Goal: Task Accomplishment & Management: Use online tool/utility

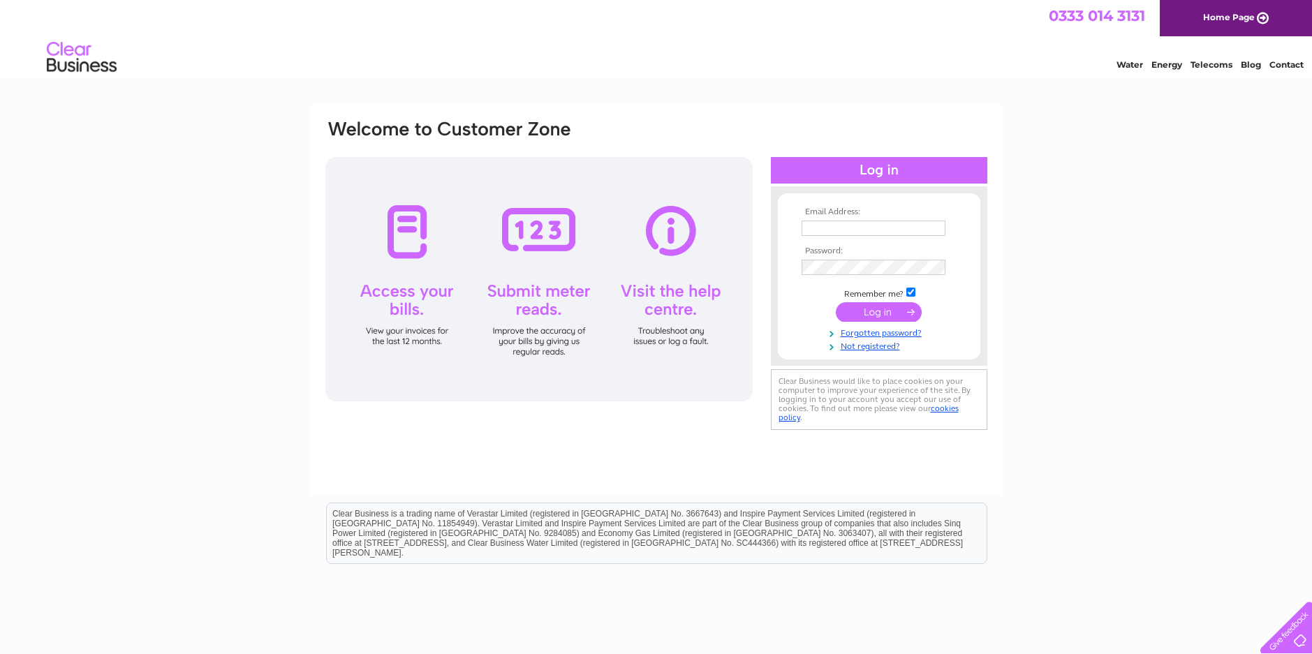
type input "[DOMAIN_NAME][EMAIL_ADDRESS][DOMAIN_NAME]"
click at [875, 307] on input "submit" at bounding box center [879, 312] width 86 height 20
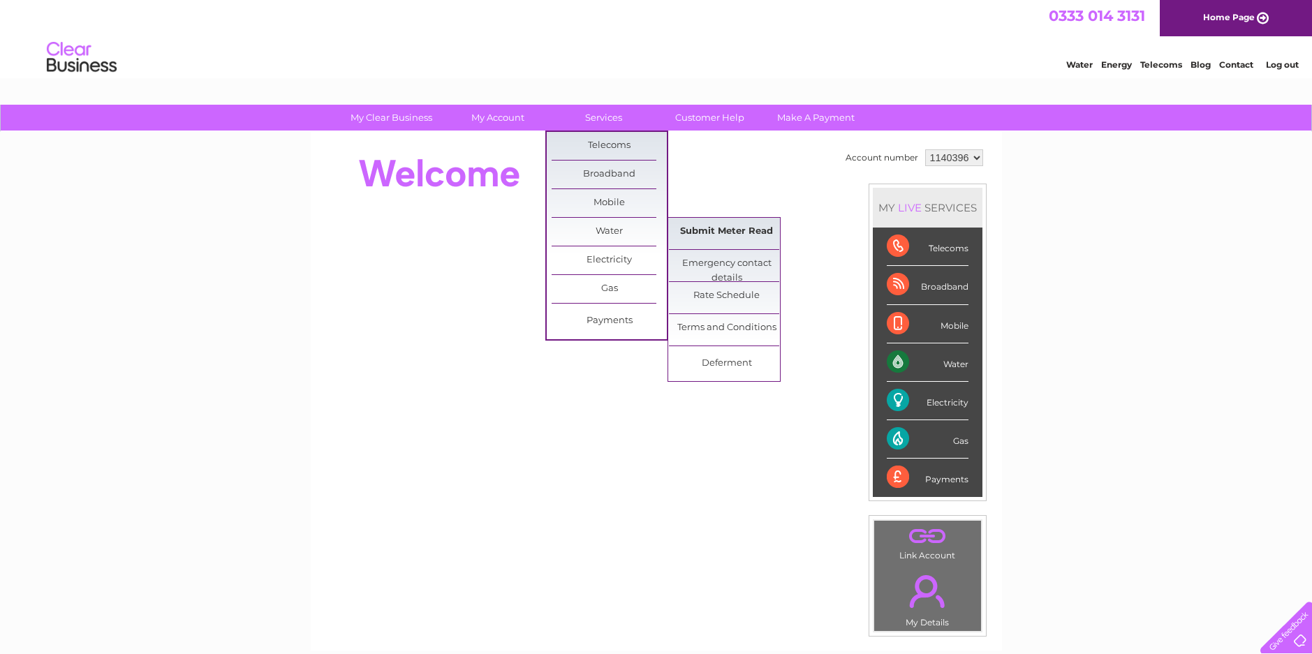
click at [712, 229] on link "Submit Meter Read" at bounding box center [726, 232] width 115 height 28
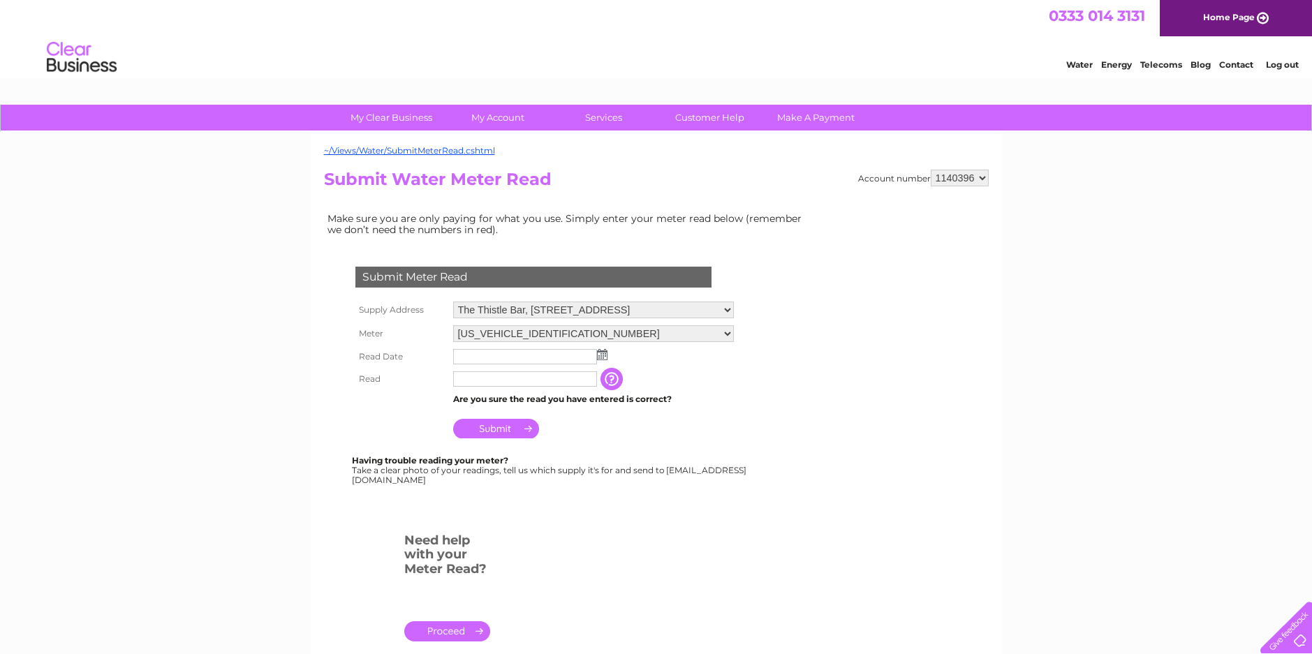
click at [593, 357] on input "text" at bounding box center [525, 356] width 144 height 15
click at [598, 356] on img at bounding box center [602, 354] width 10 height 11
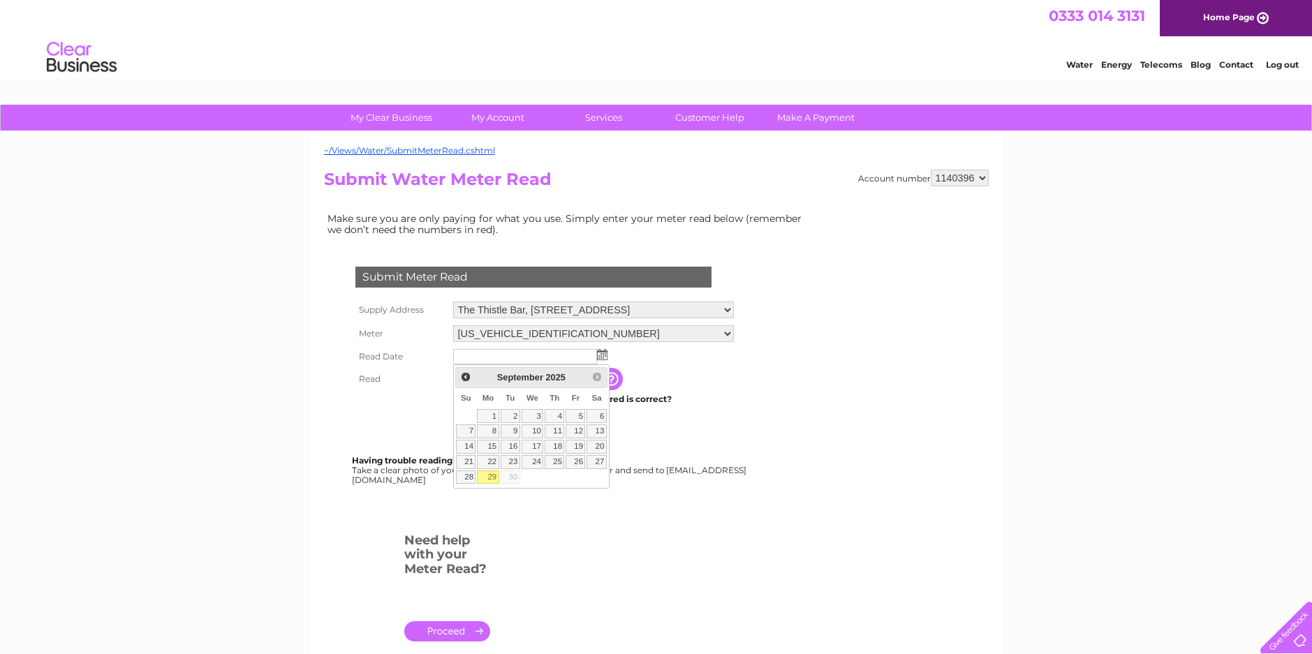
click at [487, 473] on link "29" at bounding box center [488, 477] width 22 height 14
type input "[DATE]"
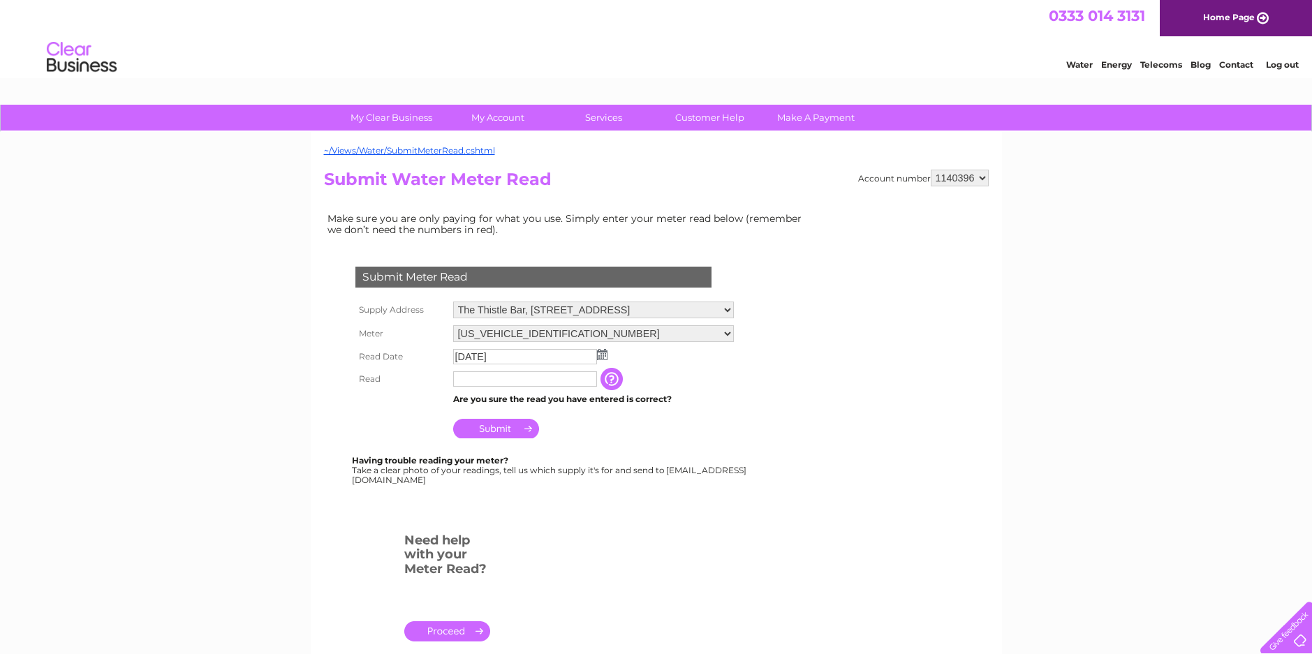
click at [496, 381] on input "text" at bounding box center [525, 378] width 144 height 15
type input "2559"
click at [484, 428] on input "Submit" at bounding box center [496, 430] width 86 height 20
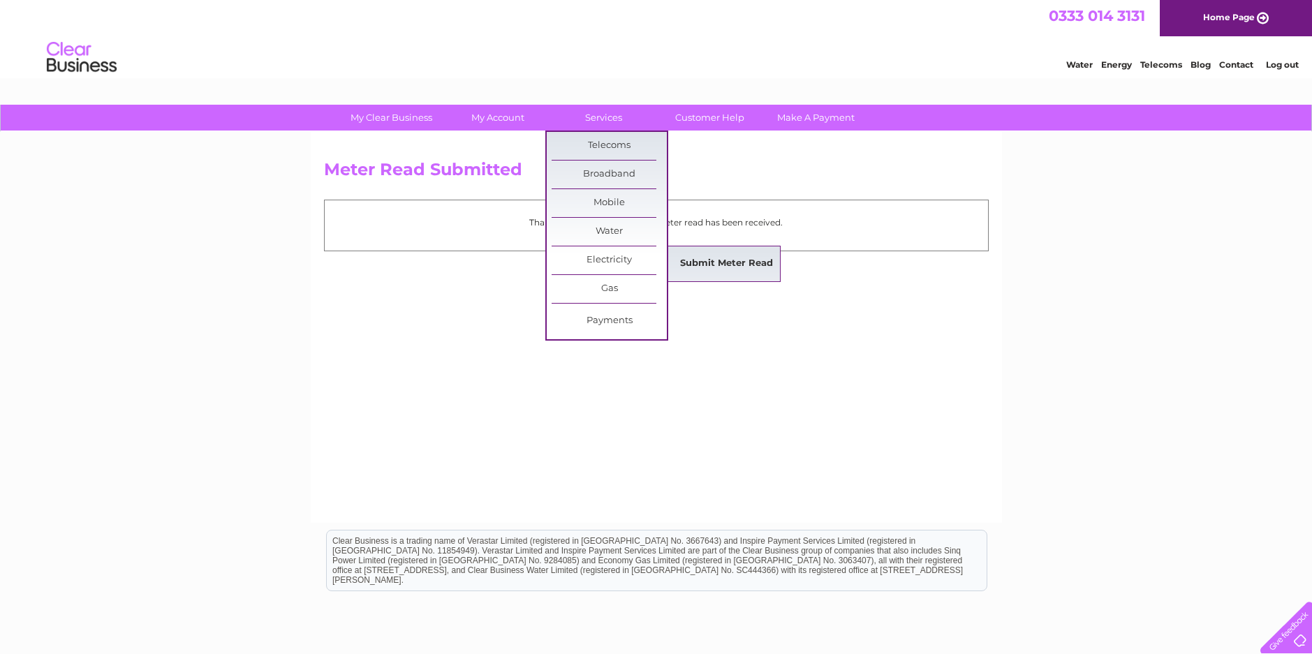
click at [732, 259] on link "Submit Meter Read" at bounding box center [726, 264] width 115 height 28
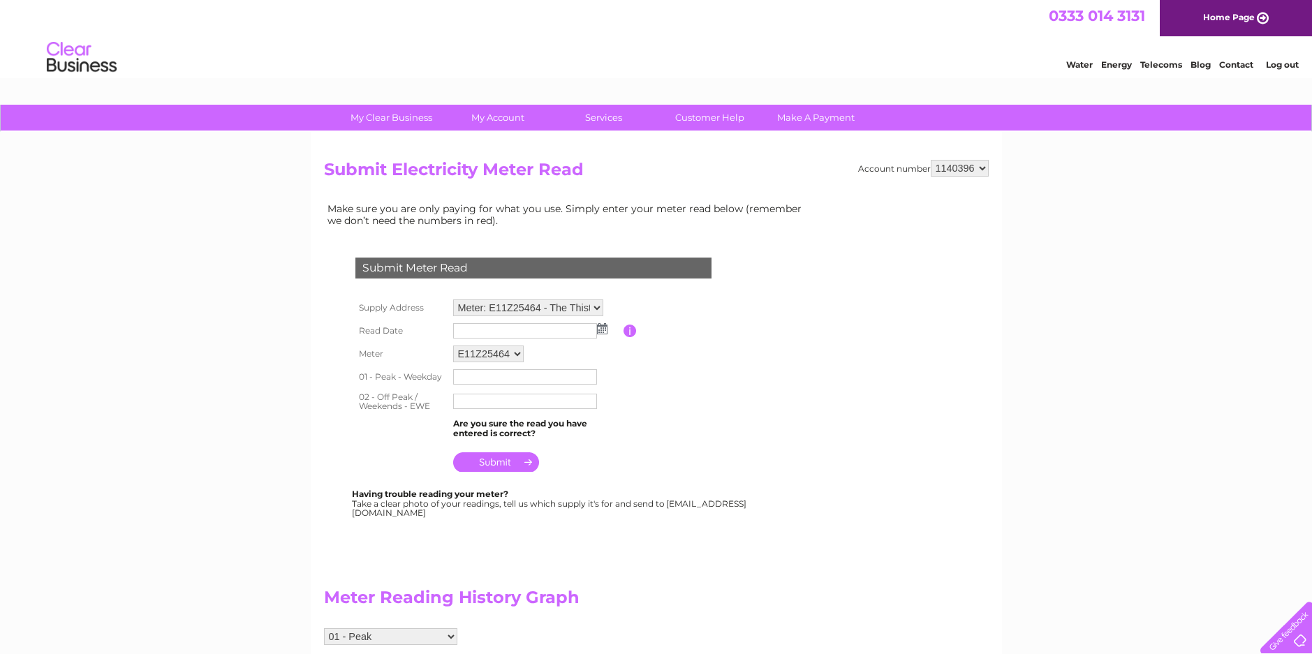
click at [600, 327] on img at bounding box center [602, 328] width 10 height 11
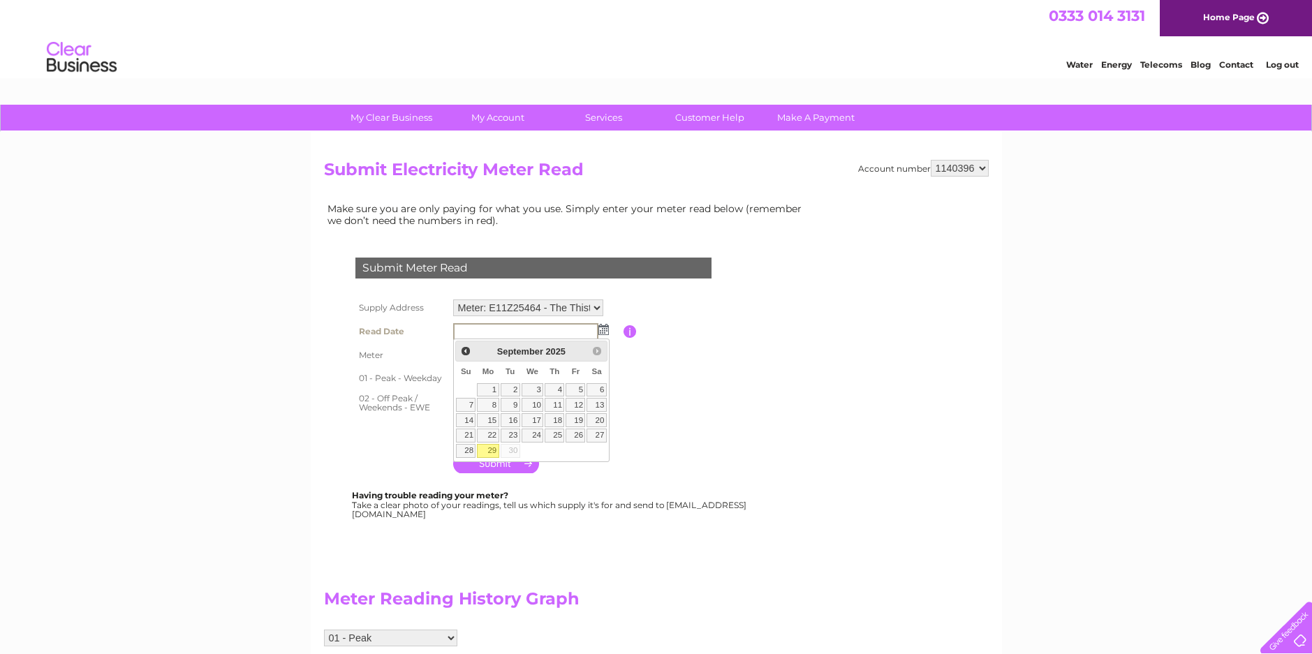
click at [491, 450] on link "29" at bounding box center [488, 451] width 22 height 14
type input "[DATE]"
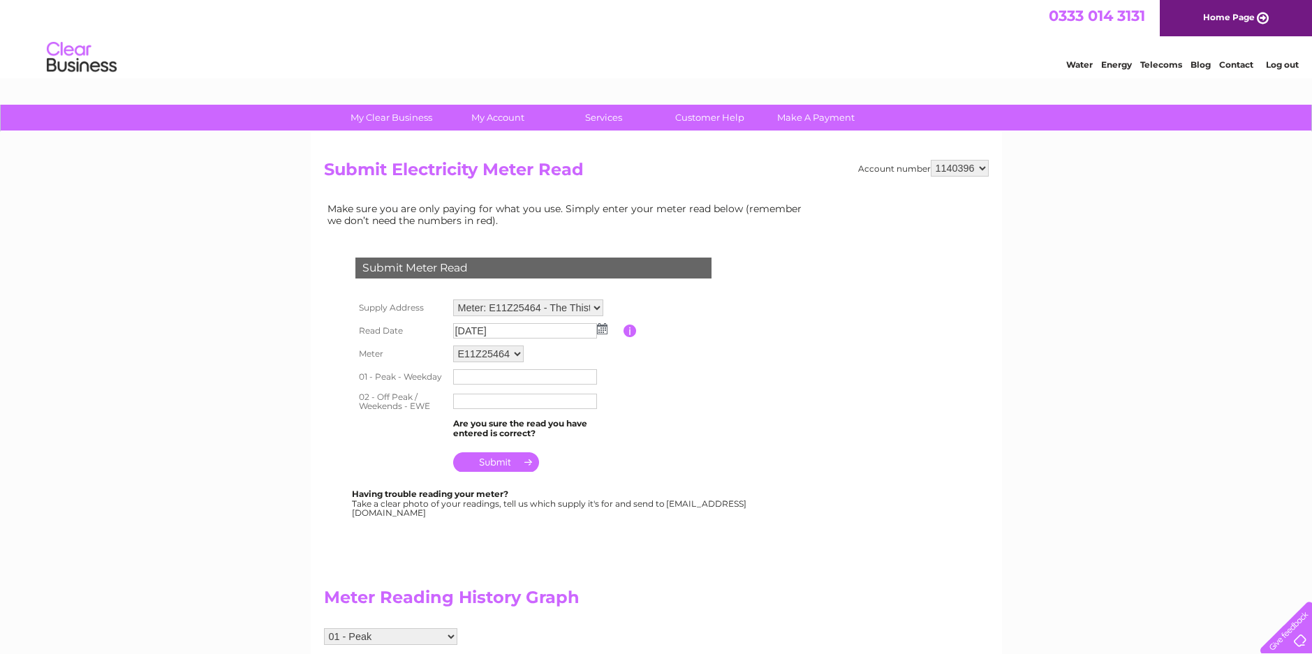
click at [508, 373] on input "text" at bounding box center [525, 376] width 144 height 15
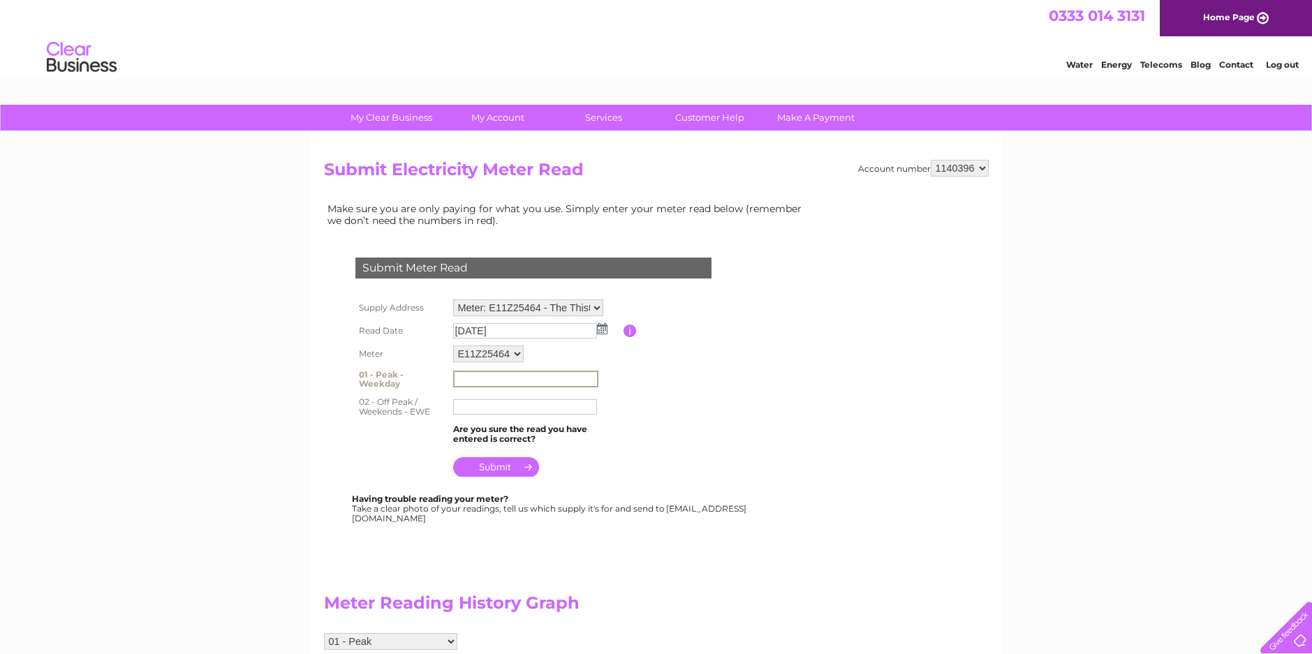
type input "0"
type input "1"
click at [477, 410] on input "text" at bounding box center [525, 406] width 144 height 15
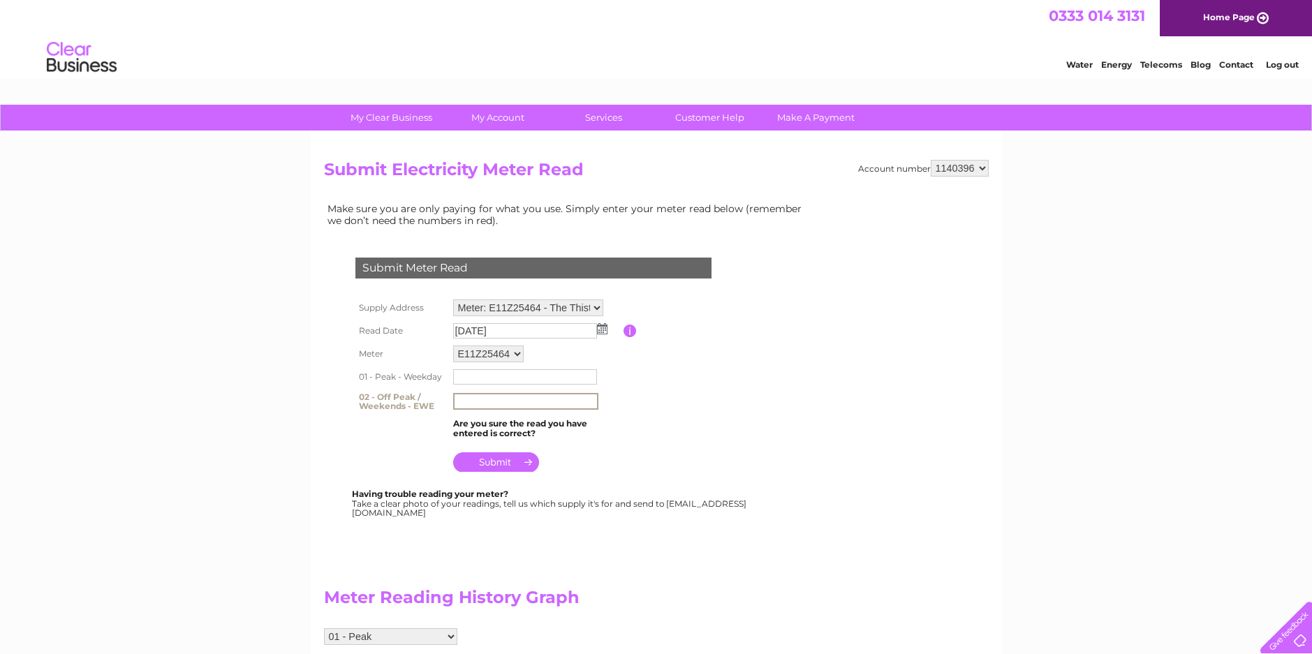
type input "1"
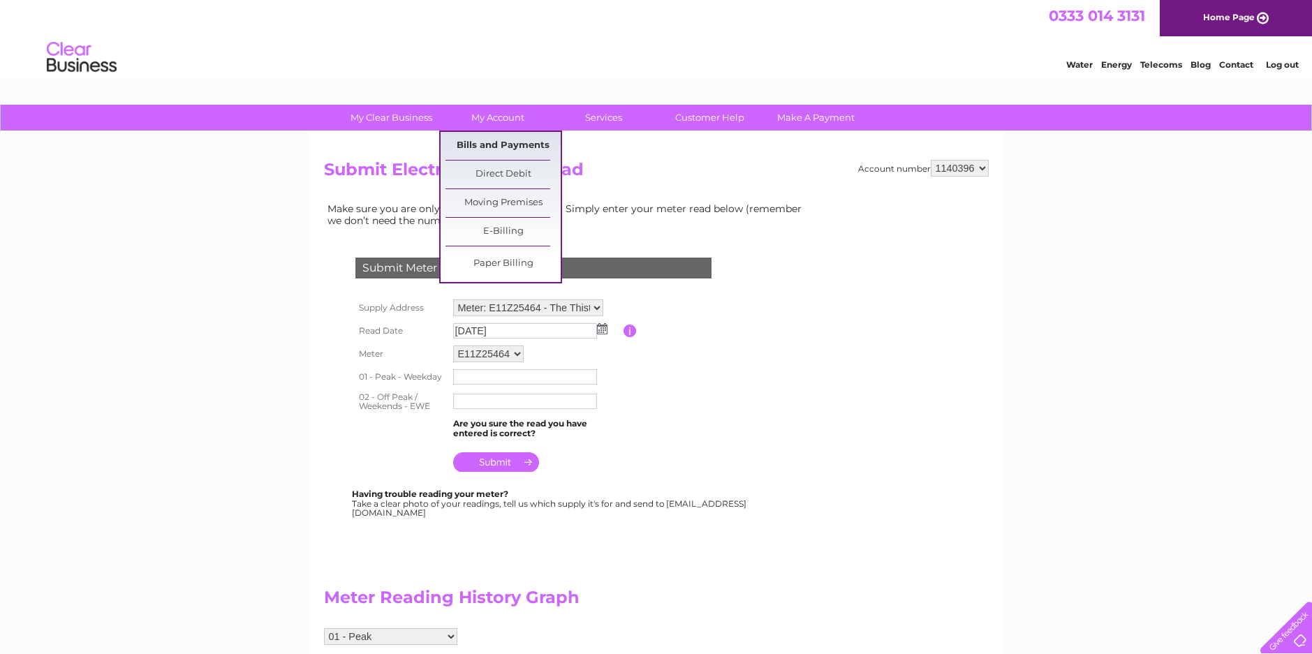
click at [504, 138] on link "Bills and Payments" at bounding box center [502, 146] width 115 height 28
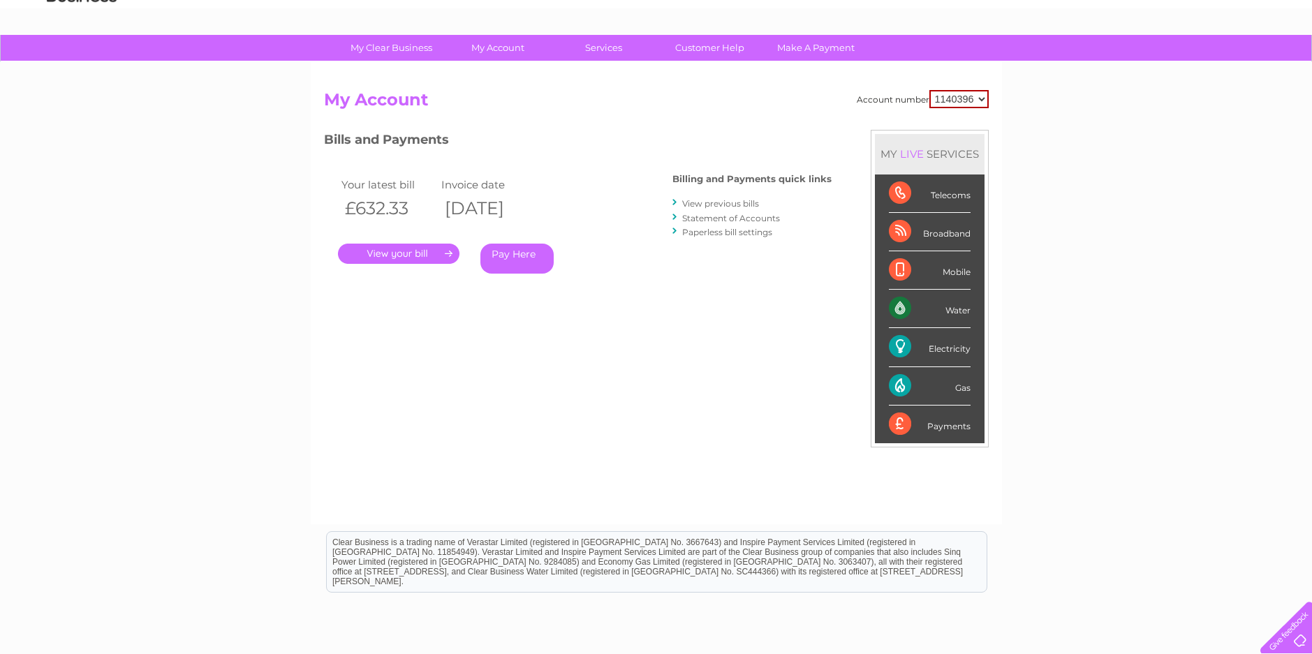
click at [715, 202] on link "View previous bills" at bounding box center [720, 203] width 77 height 10
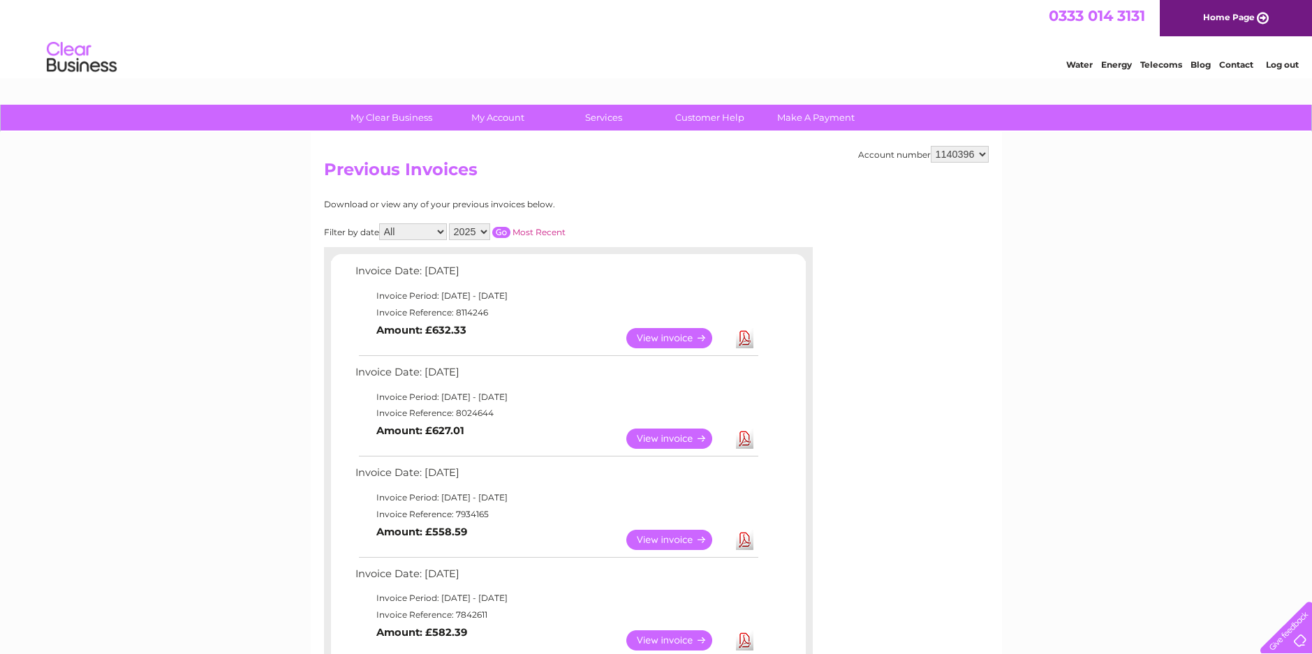
scroll to position [70, 0]
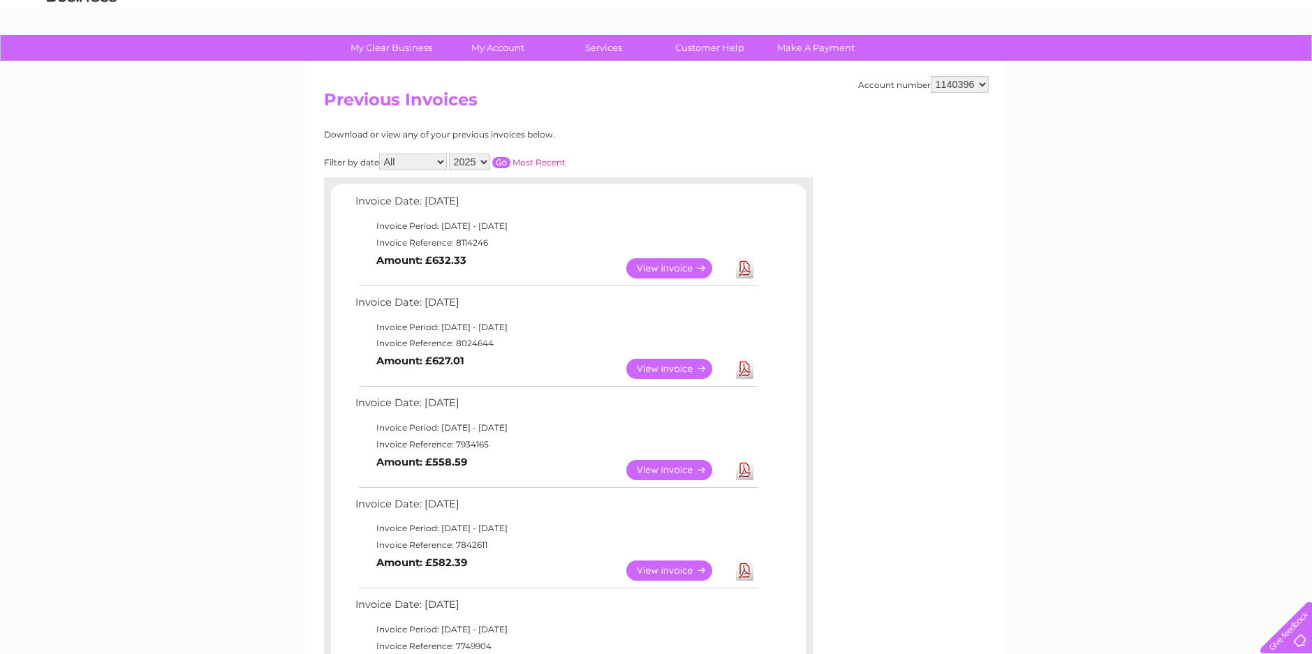
click at [687, 263] on link "View" at bounding box center [677, 268] width 103 height 20
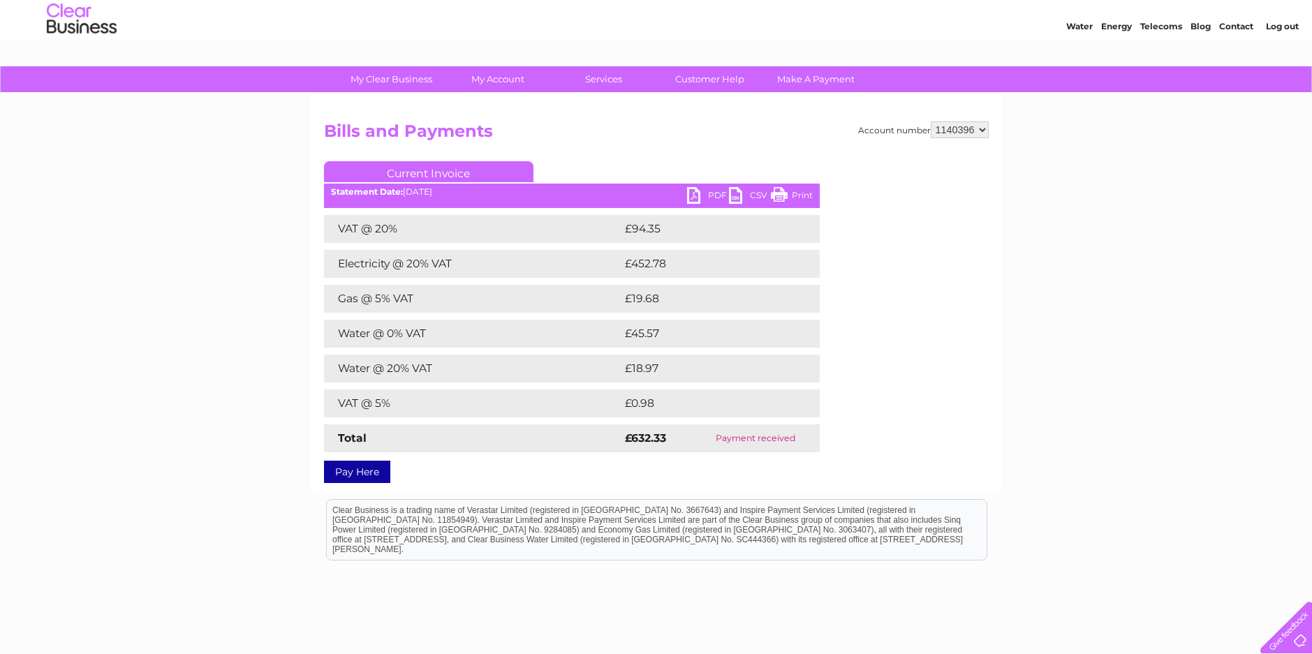
scroll to position [70, 0]
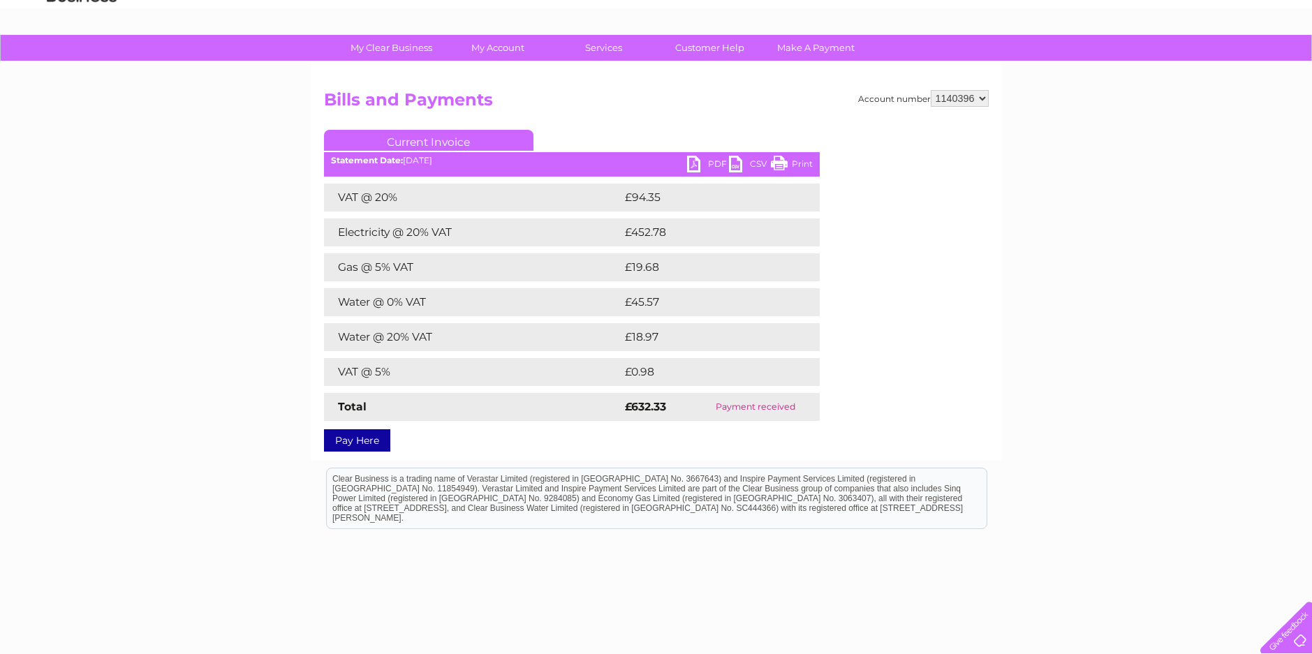
click at [688, 163] on link "PDF" at bounding box center [708, 166] width 42 height 20
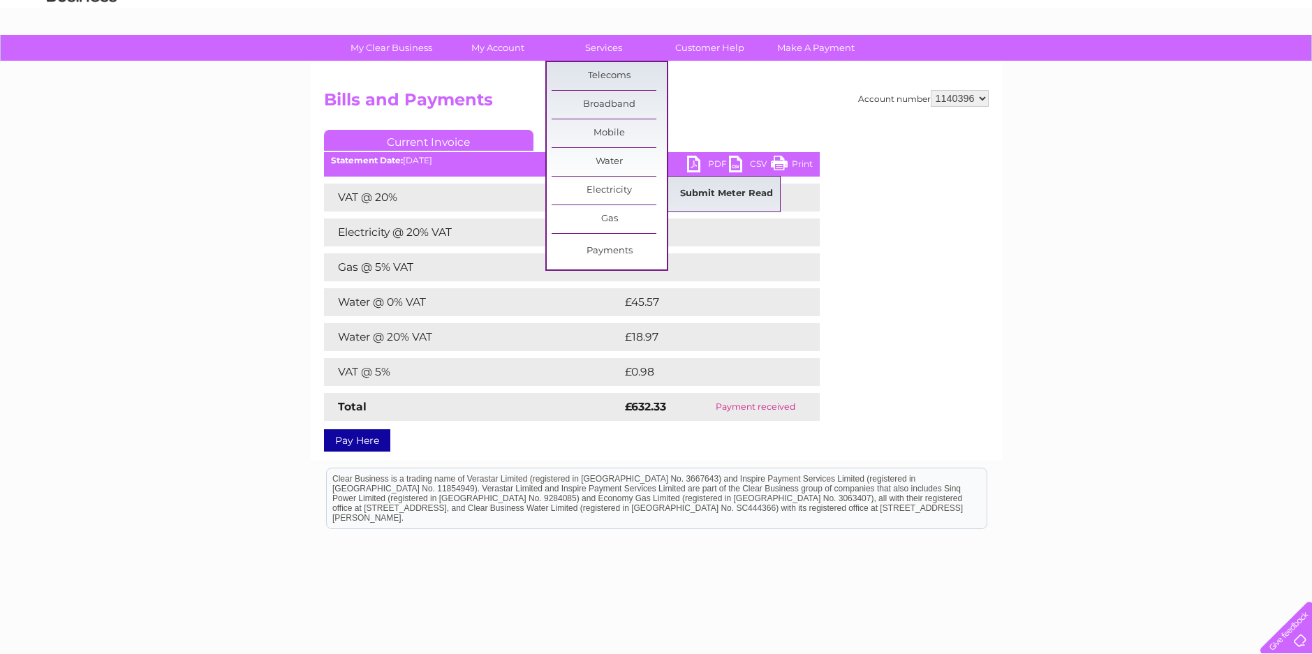
click at [732, 191] on link "Submit Meter Read" at bounding box center [726, 194] width 115 height 28
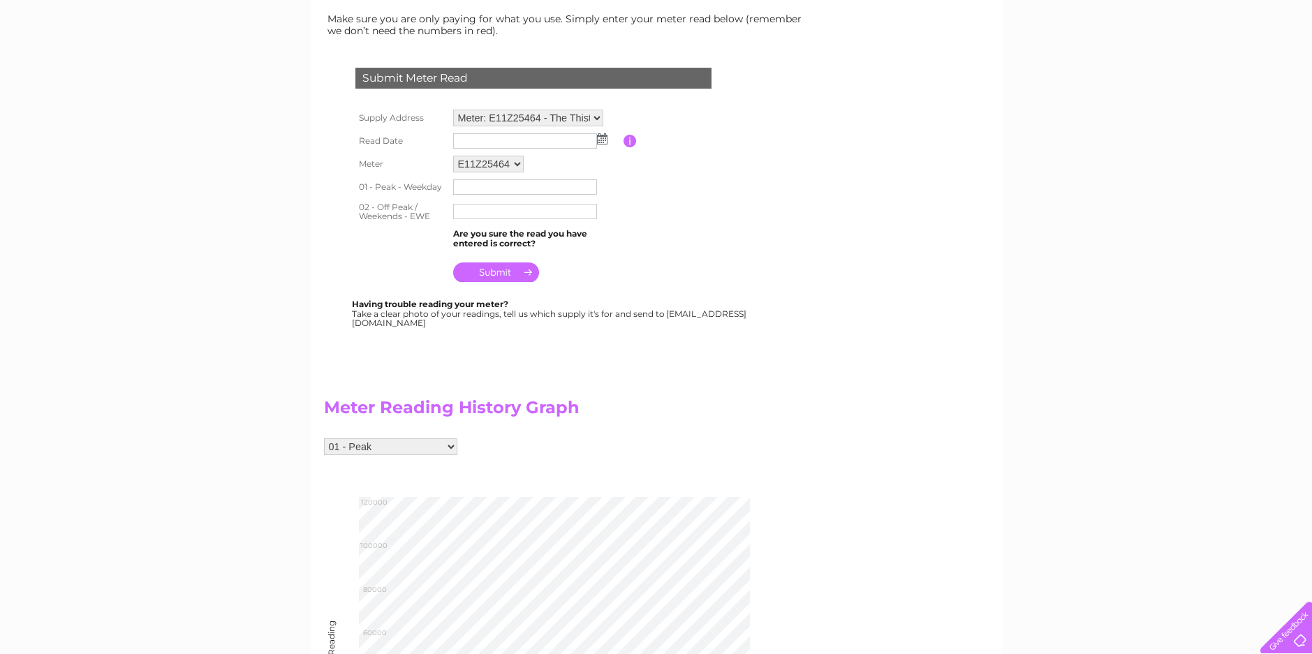
scroll to position [209, 0]
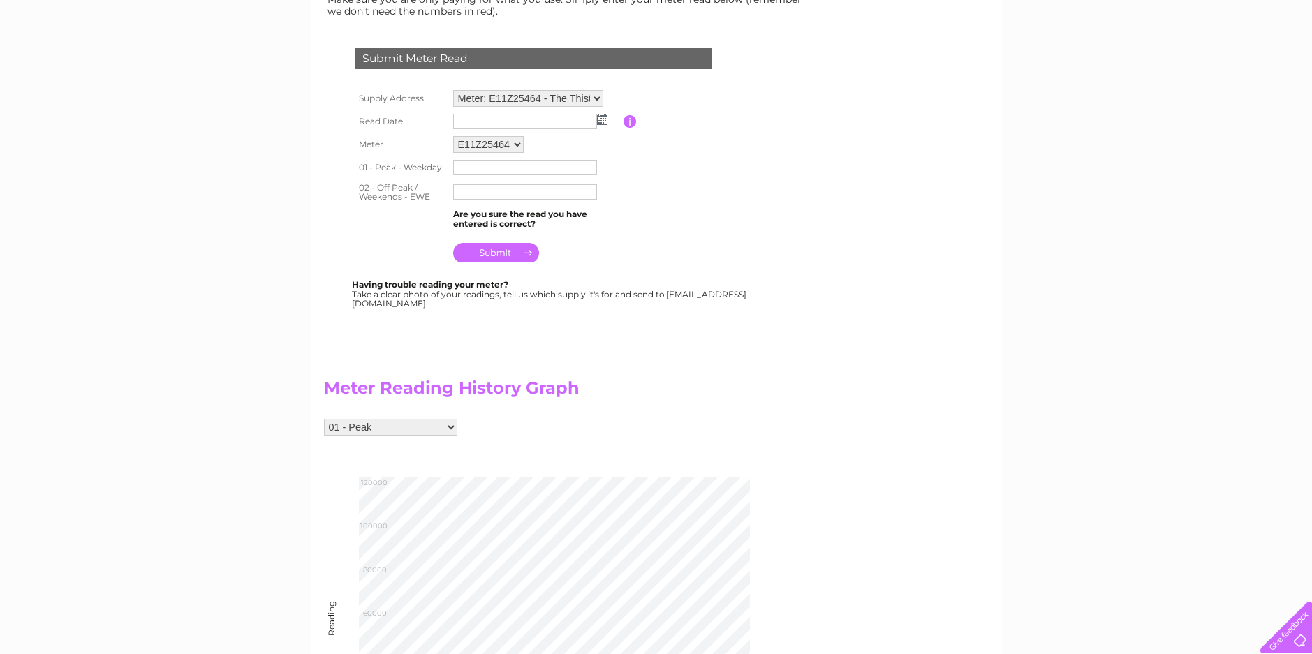
click at [599, 119] on img at bounding box center [602, 119] width 10 height 11
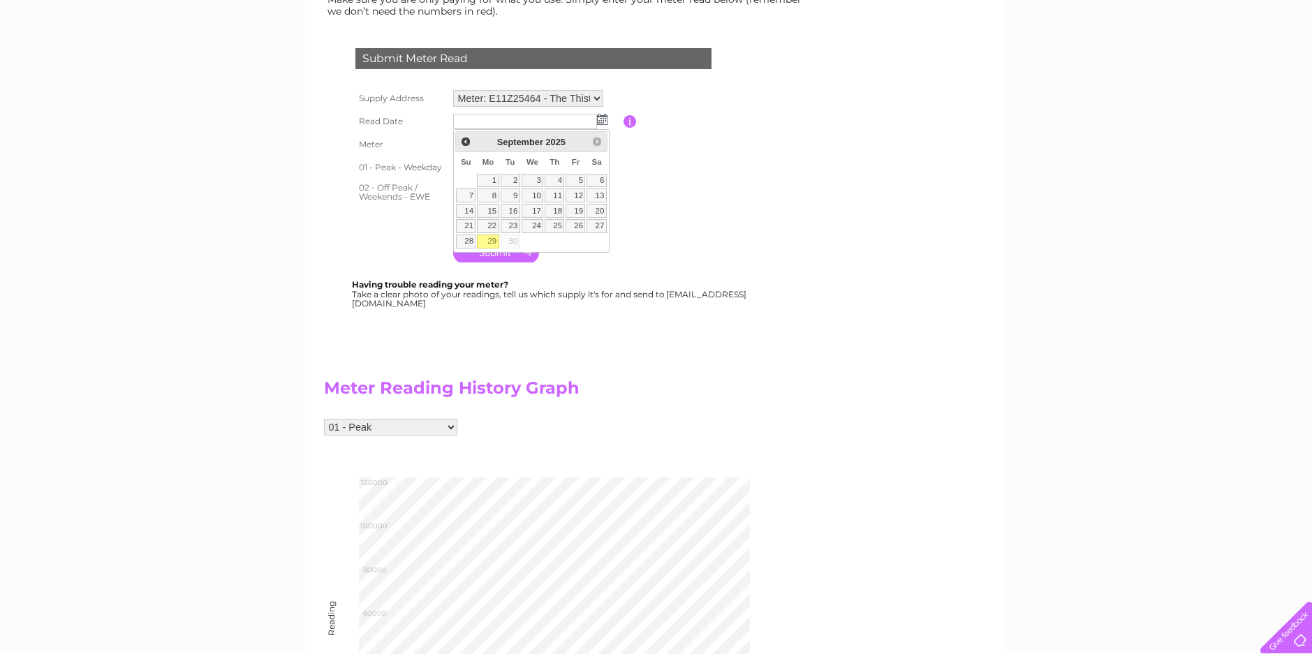
click at [495, 237] on link "29" at bounding box center [488, 242] width 22 height 14
type input "[DATE]"
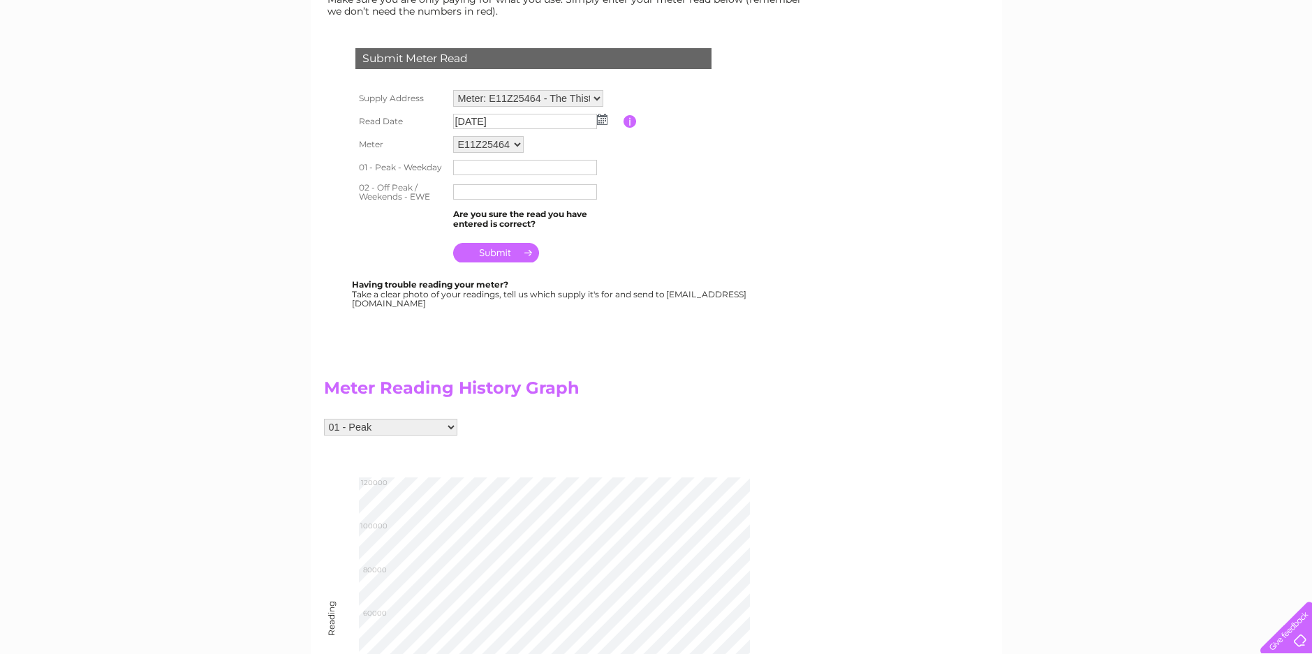
click at [516, 172] on input "text" at bounding box center [525, 167] width 144 height 15
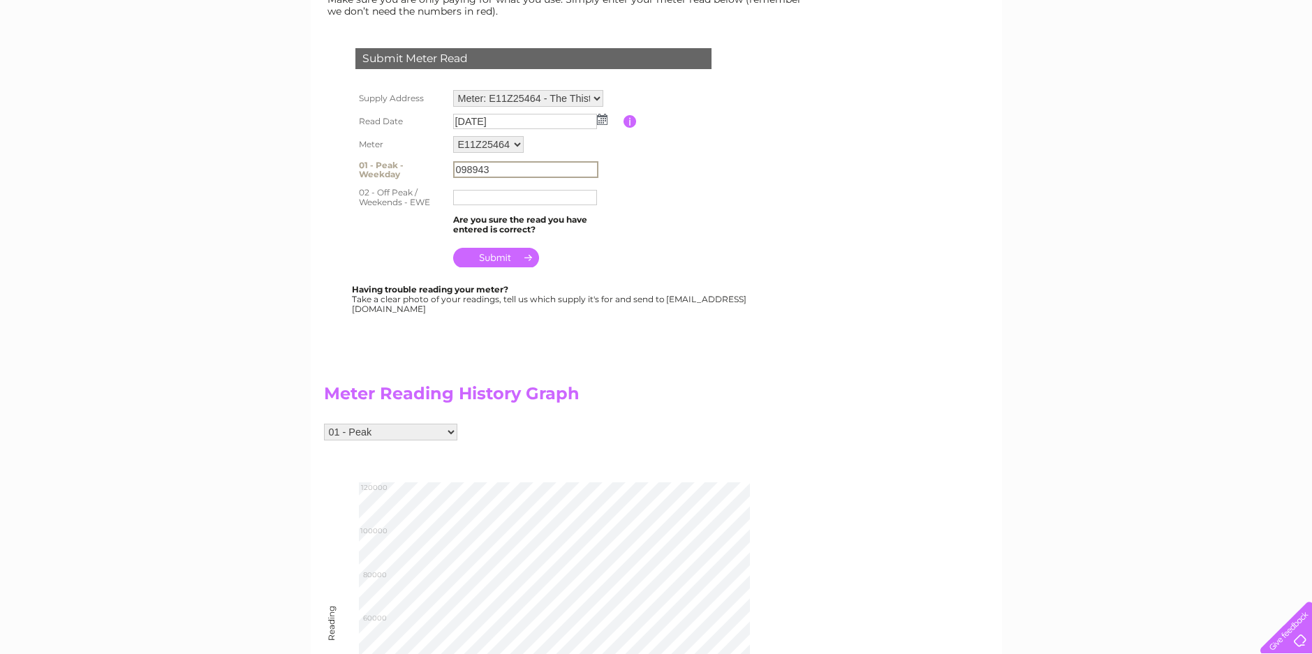
type input "098943"
click at [561, 196] on input "text" at bounding box center [525, 197] width 144 height 15
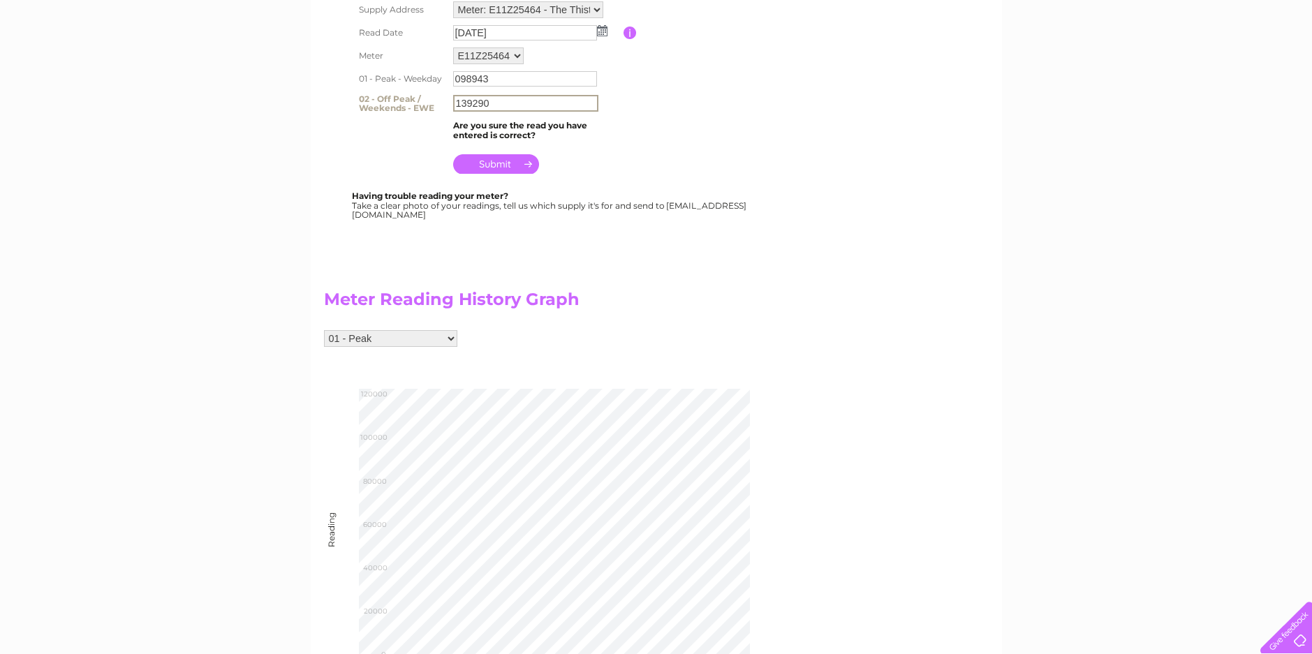
scroll to position [279, 0]
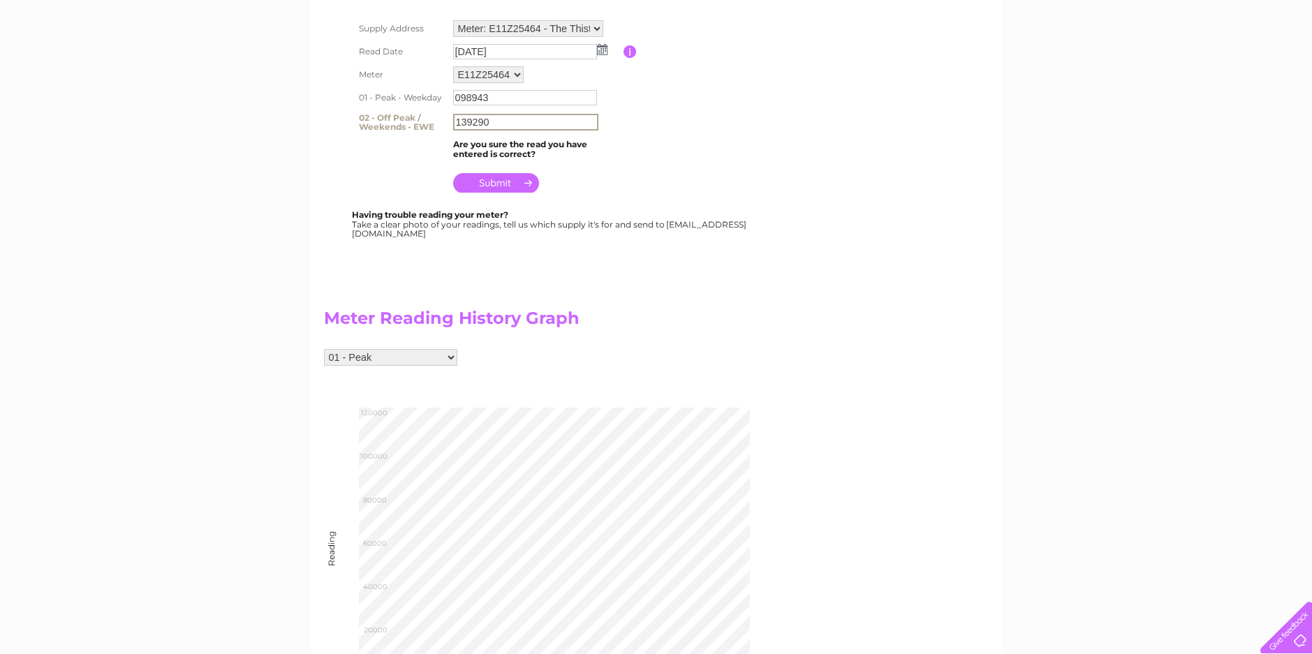
type input "139290"
click at [498, 182] on input "submit" at bounding box center [496, 183] width 86 height 20
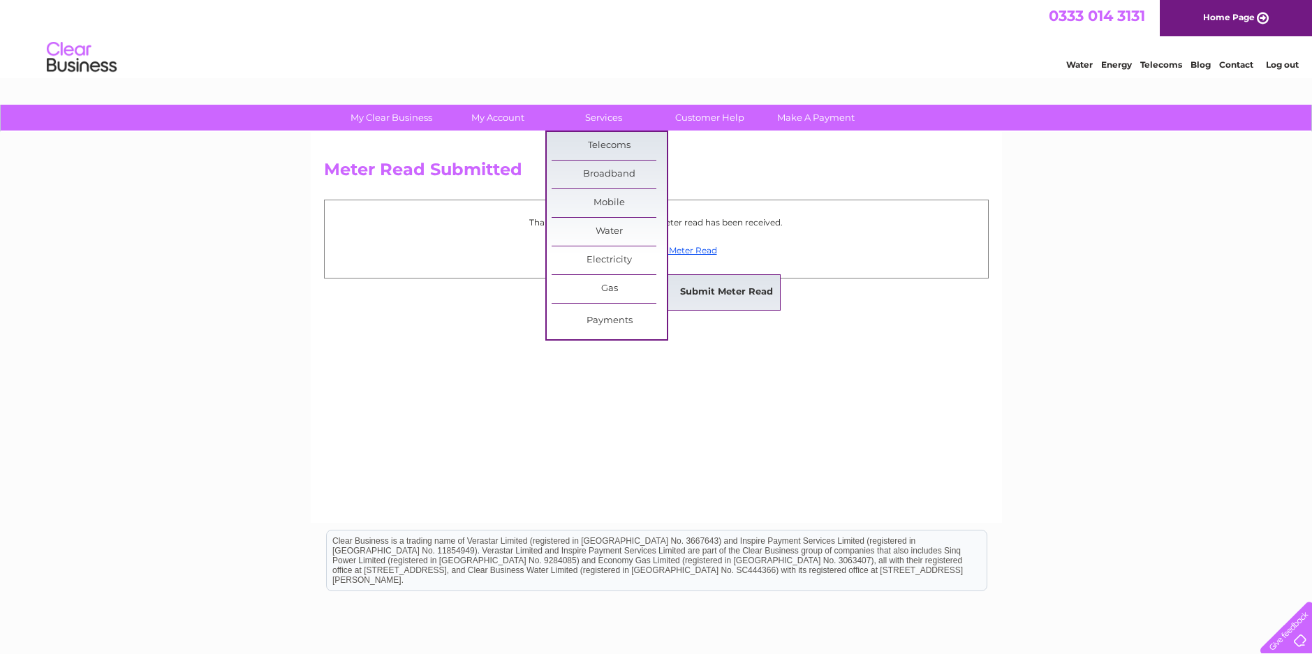
click at [700, 290] on link "Submit Meter Read" at bounding box center [726, 293] width 115 height 28
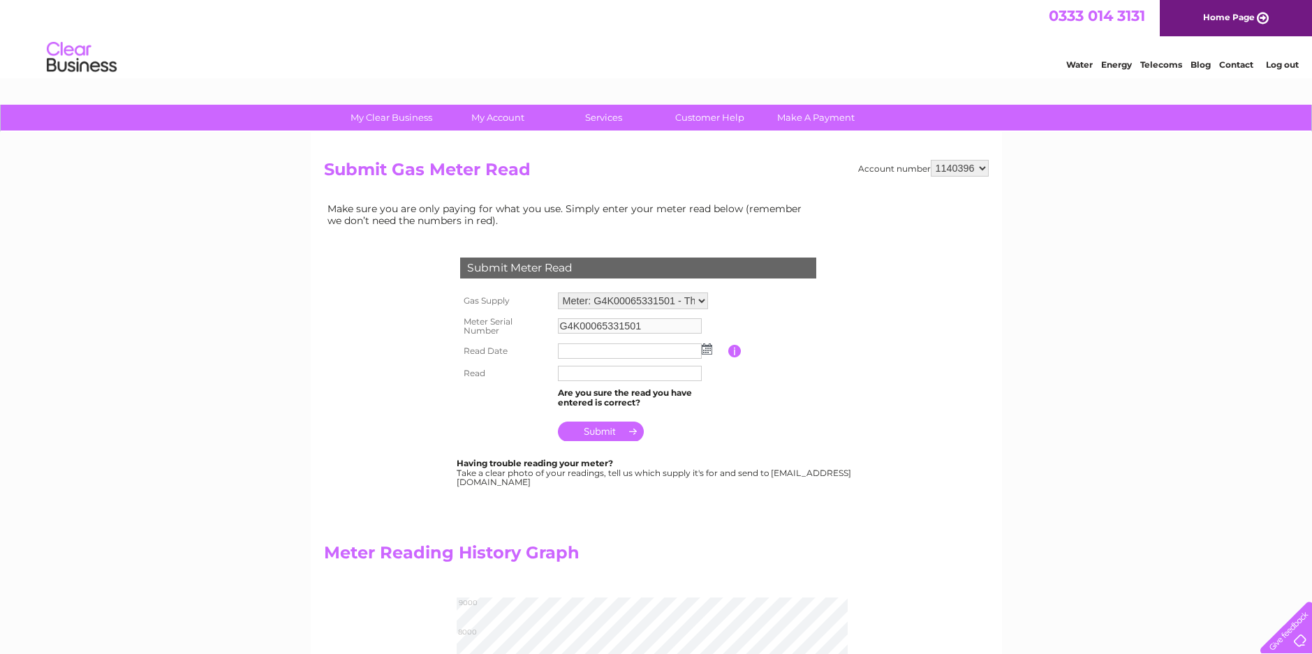
click at [710, 349] on img at bounding box center [707, 348] width 10 height 11
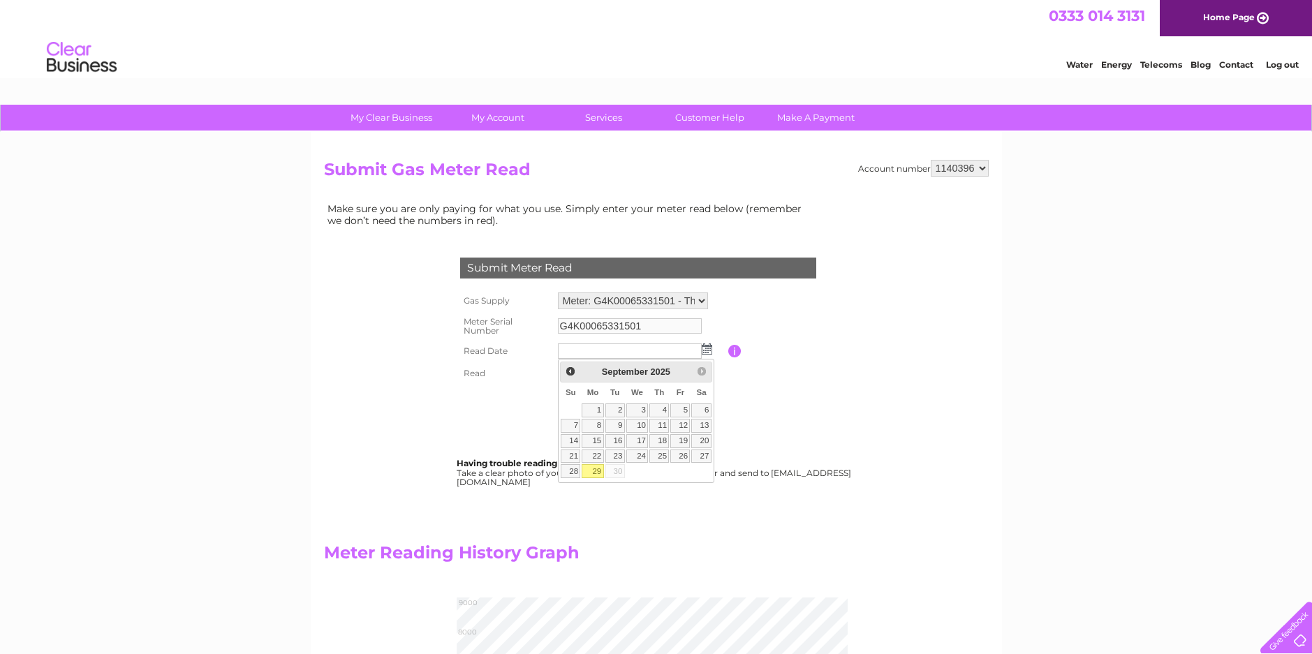
click at [593, 470] on link "29" at bounding box center [592, 471] width 22 height 14
type input "[DATE]"
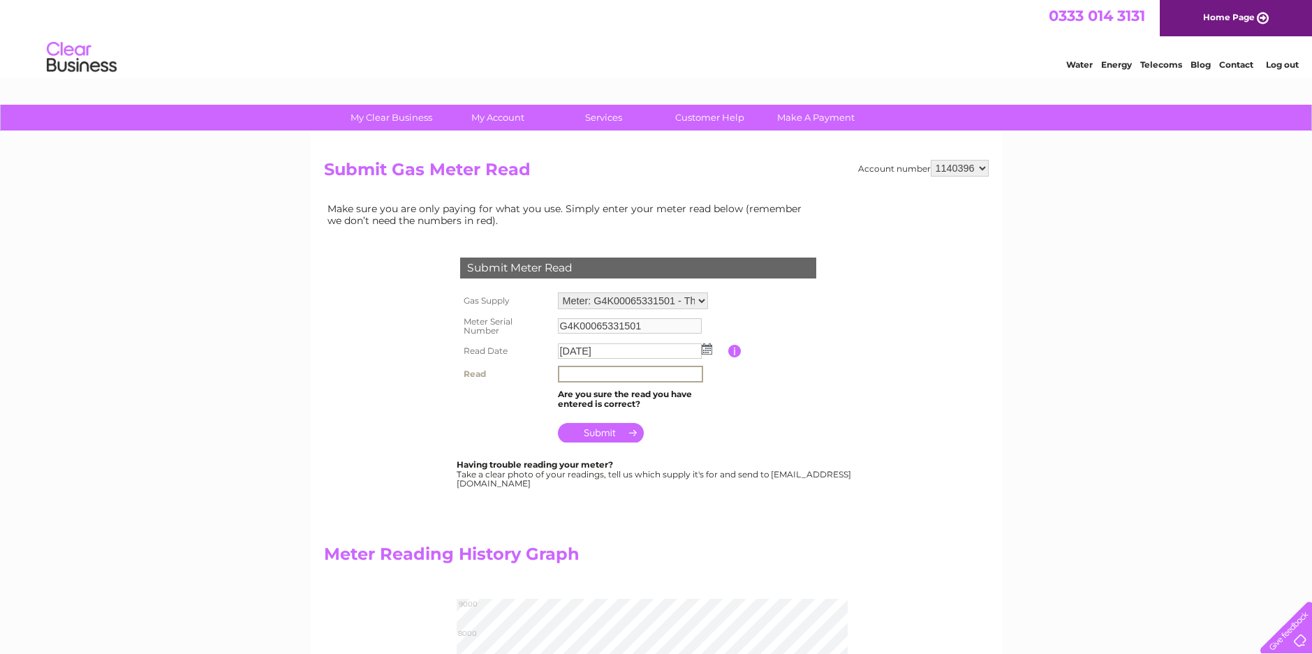
click at [608, 377] on input "text" at bounding box center [630, 374] width 145 height 17
type input "8812"
click at [590, 423] on input "submit" at bounding box center [601, 432] width 86 height 20
